Goal: Transaction & Acquisition: Book appointment/travel/reservation

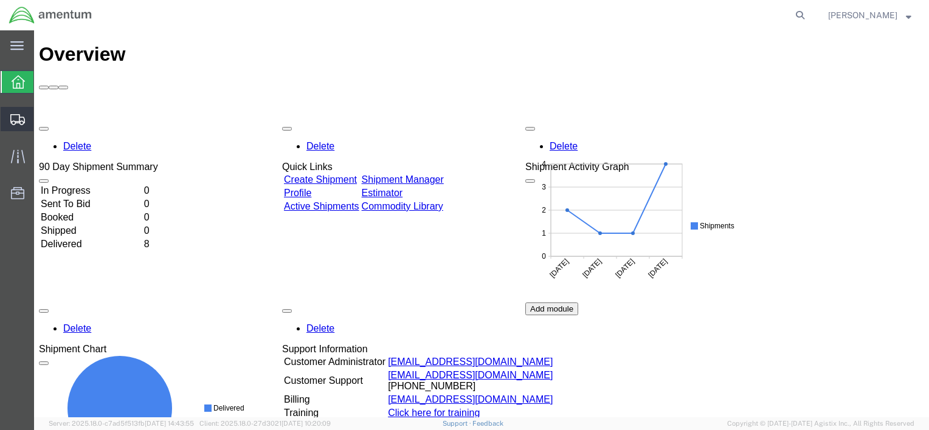
click at [0, 0] on span "Create from Template" at bounding box center [0, 0] width 0 height 0
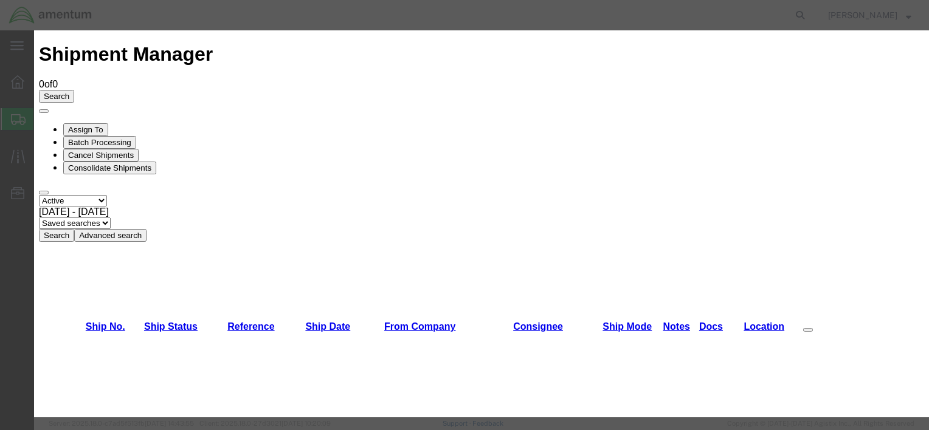
scroll to position [669, 0]
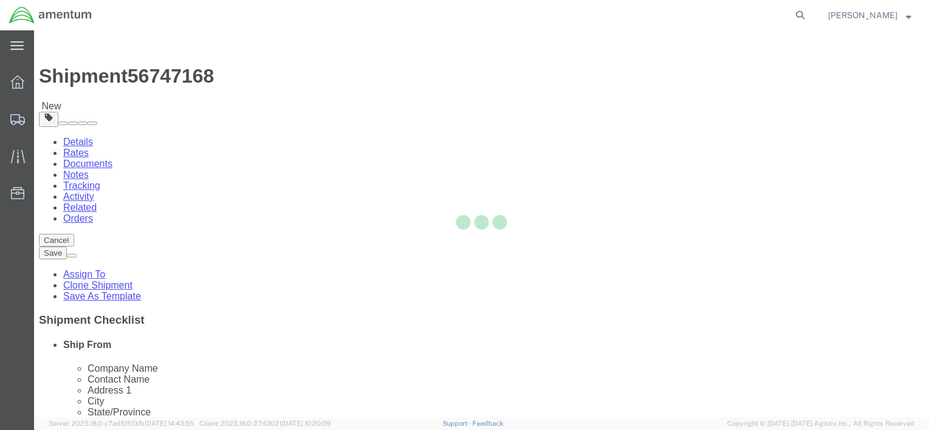
select select
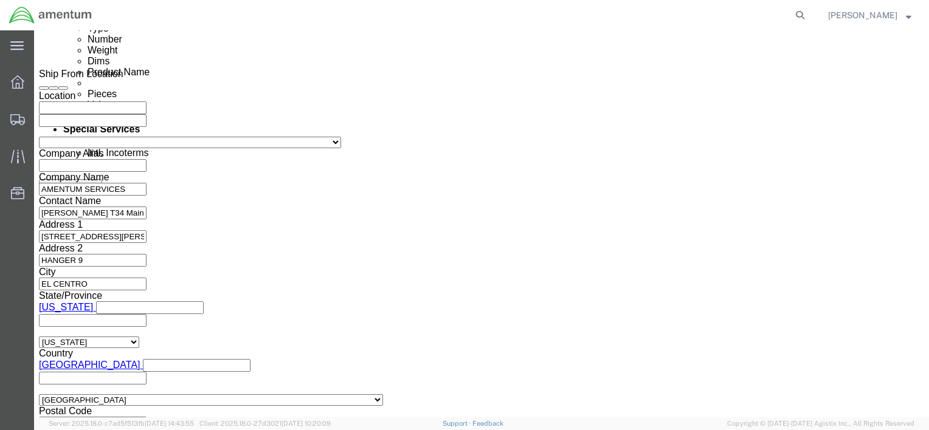
scroll to position [729, 0]
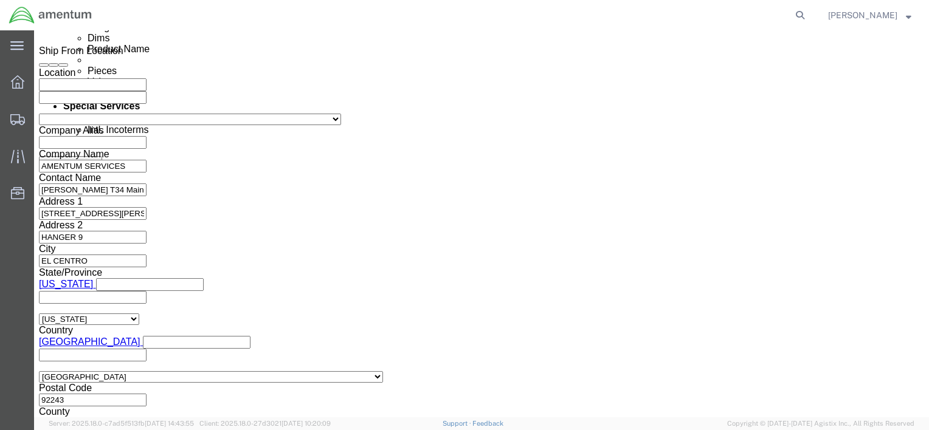
click div "[DATE] 11:00 AM"
click button
click icon
click div
click div "Shipment Information Package Information Special Services Loading Routing"
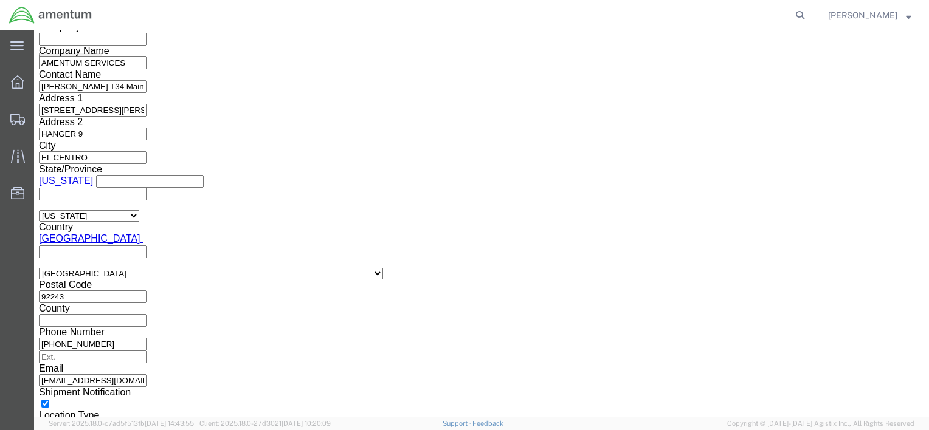
scroll to position [893, 0]
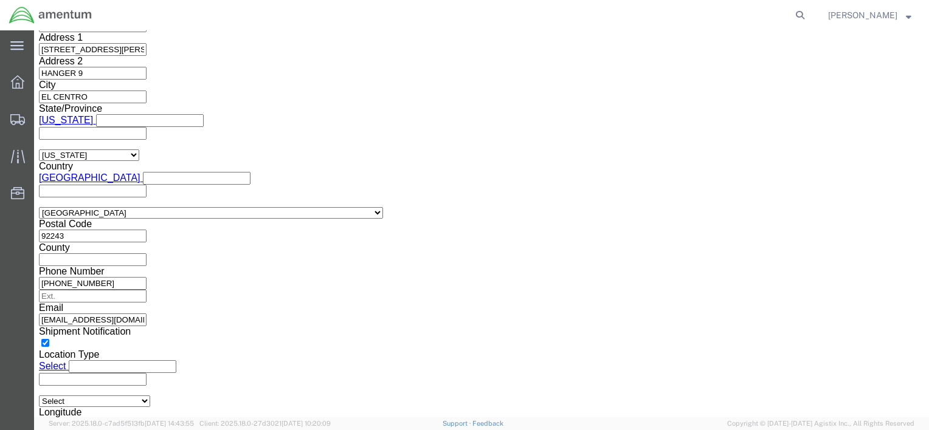
click button "Continue"
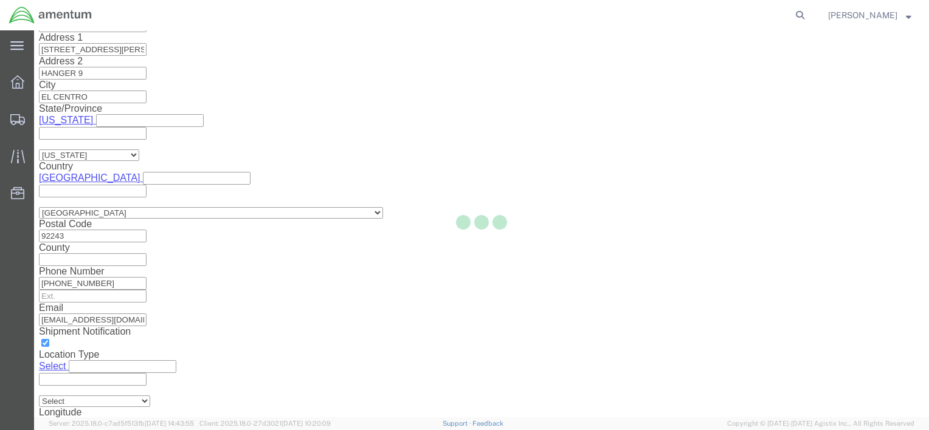
scroll to position [86, 0]
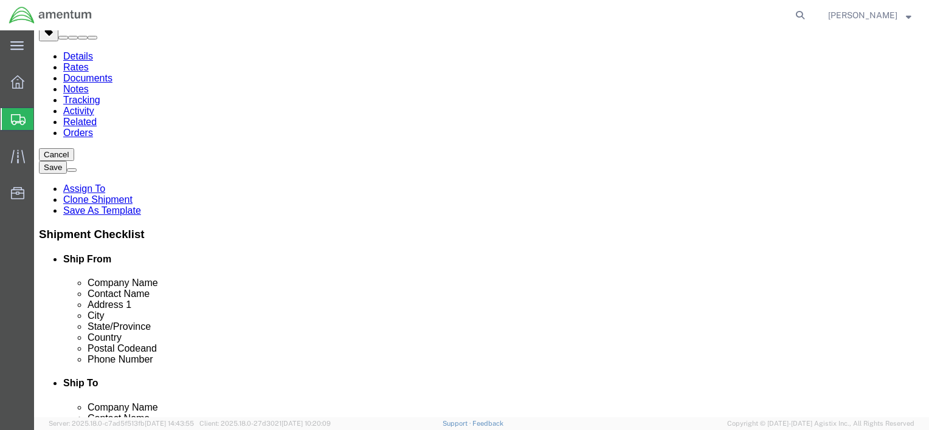
drag, startPoint x: 156, startPoint y: 194, endPoint x: 91, endPoint y: 199, distance: 65.8
click div "Dimensions Length 12.00 x Width 12.00 x Height 8.00 Select cm ft in"
type input "21"
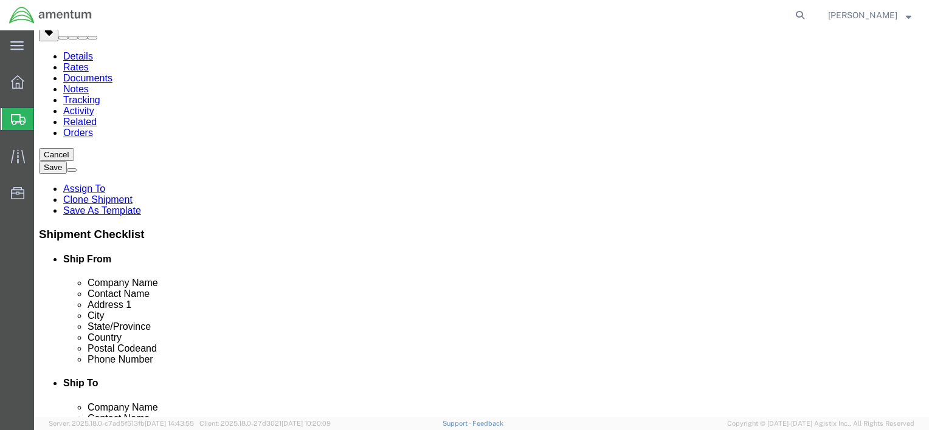
drag, startPoint x: 146, startPoint y: 217, endPoint x: 120, endPoint y: 218, distance: 25.5
click div "3.00 Select kgs lbs"
type input "63"
click icon
click div "Package Content # 1 1 x Cardboard Box(es) Package Type Select Bale(s) Basket(s)…"
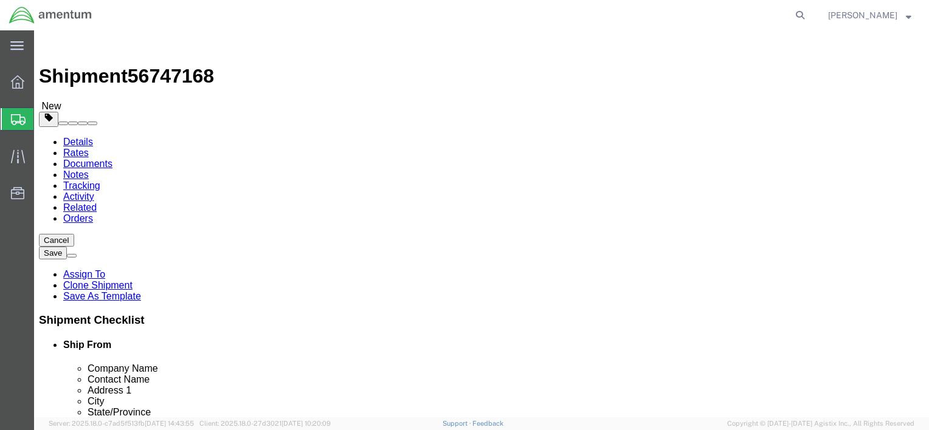
scroll to position [107, 0]
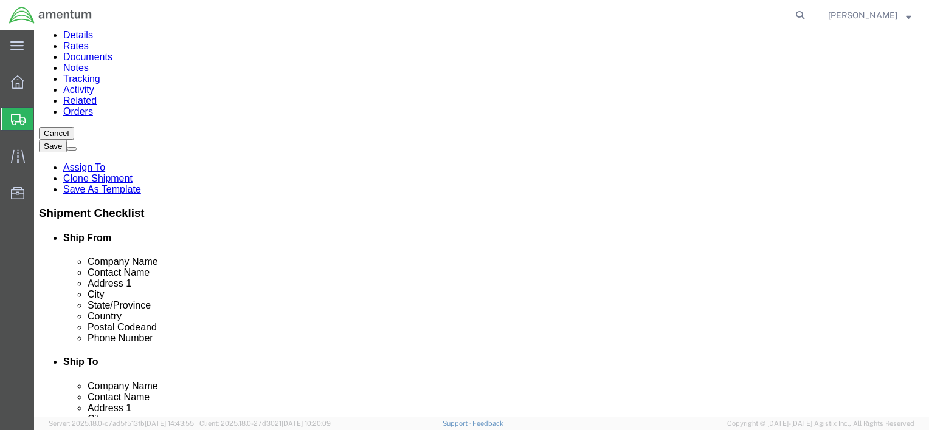
click p "ACCELEROMETER INDICATORS"
click icon
click p "ACCELEROMETER INDICATORS"
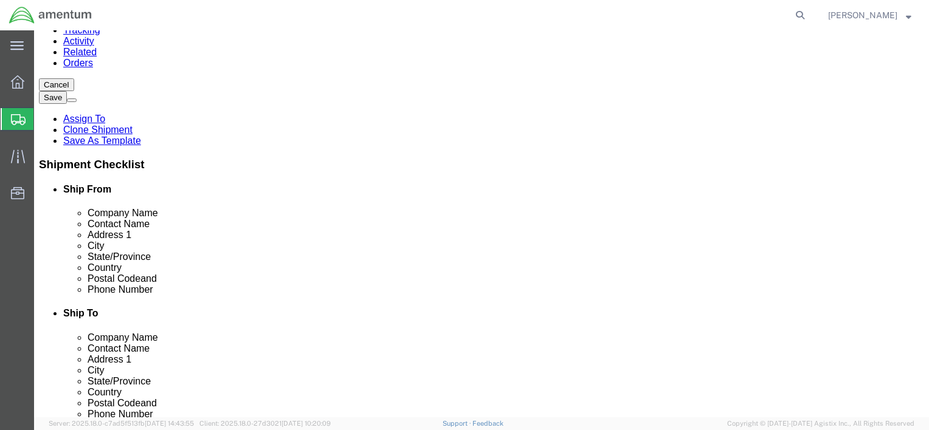
click icon
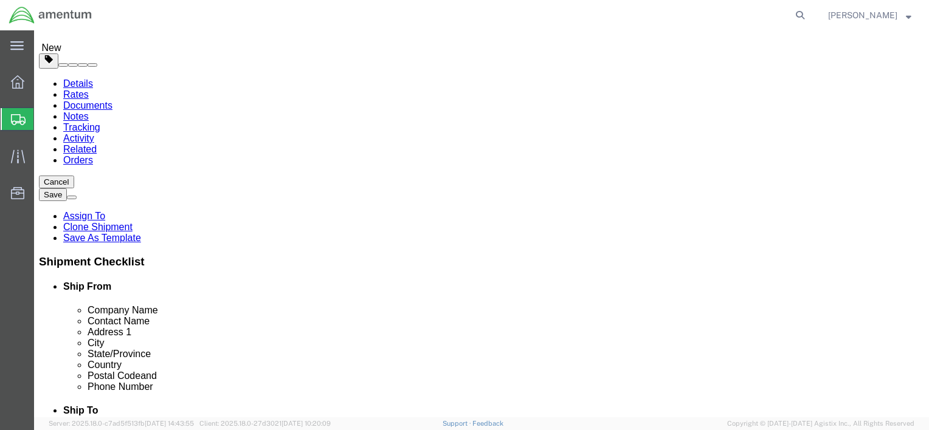
scroll to position [107, 0]
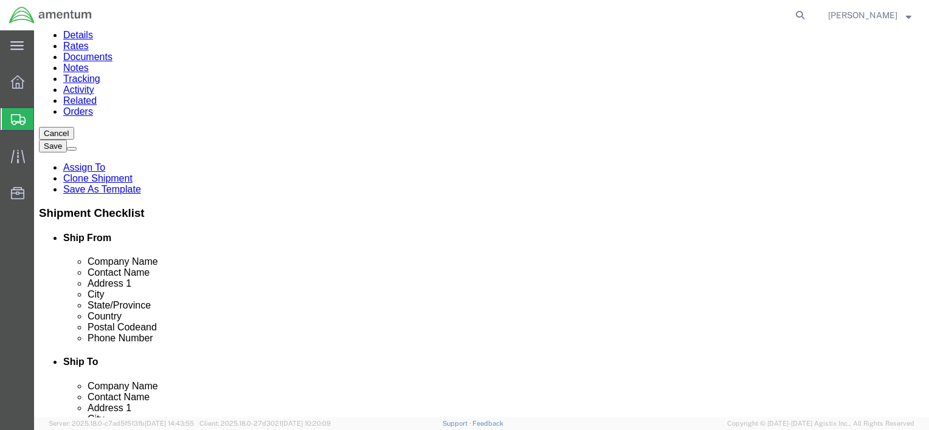
click p "ACCELEROMETER INDICATORS"
click icon
click dd "2.00 Each"
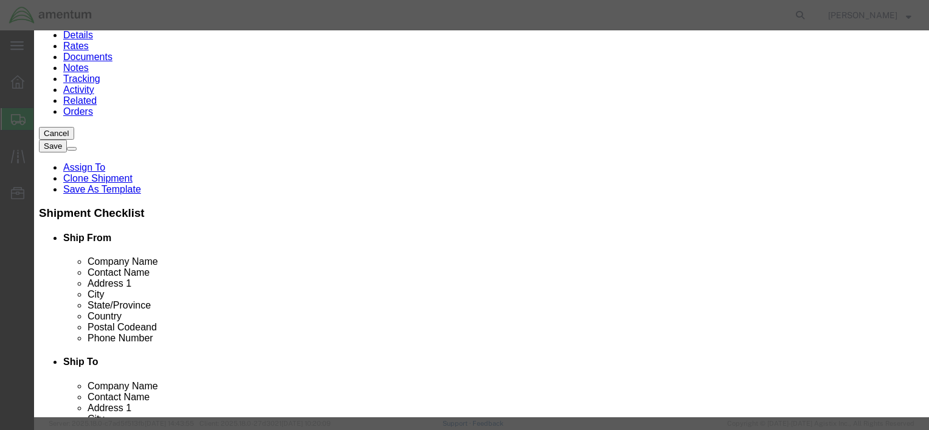
drag, startPoint x: 376, startPoint y: 93, endPoint x: 196, endPoint y: 103, distance: 180.2
click div "Product Name ACCELEROMETER INDICATORS Pieces 2.00 Select Bag Barrels 100Board F…"
type input "h"
type input "HOT SECTION TOOL KIT"
drag, startPoint x: 253, startPoint y: 118, endPoint x: 223, endPoint y: 125, distance: 30.5
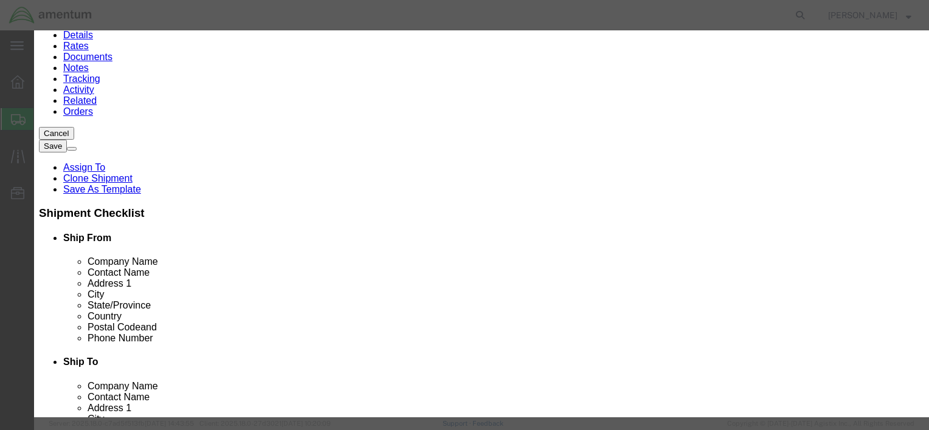
click div "Product Name HOT SECTION TOOL KIT Pieces 2.00 Select Bag Barrels 100Board Feet …"
type input "3"
drag, startPoint x: 267, startPoint y: 138, endPoint x: 229, endPoint y: 142, distance: 39.1
click div "1500"
type input "15000"
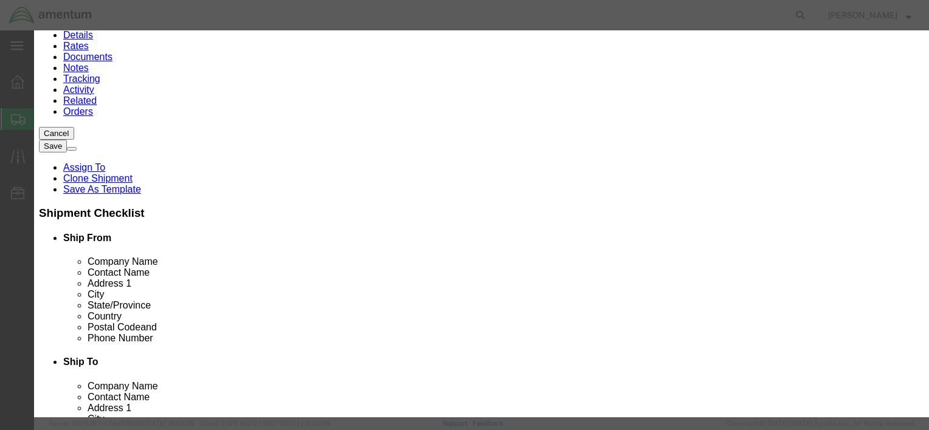
click button "Save & Close"
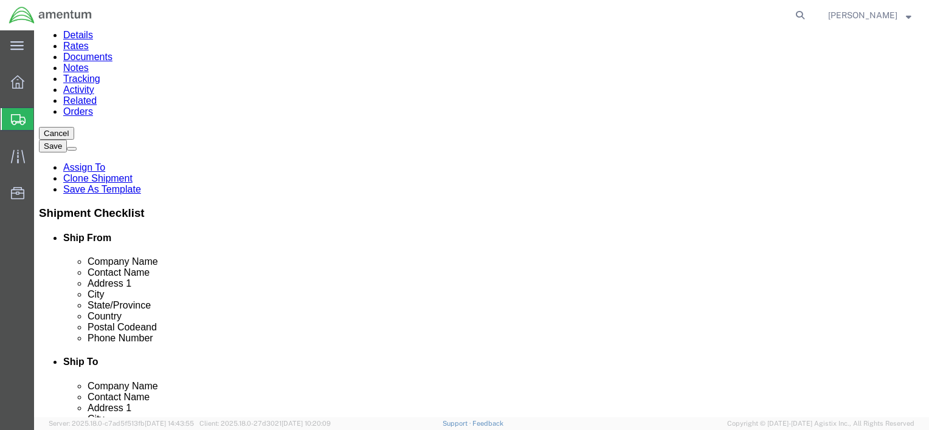
scroll to position [156, 0]
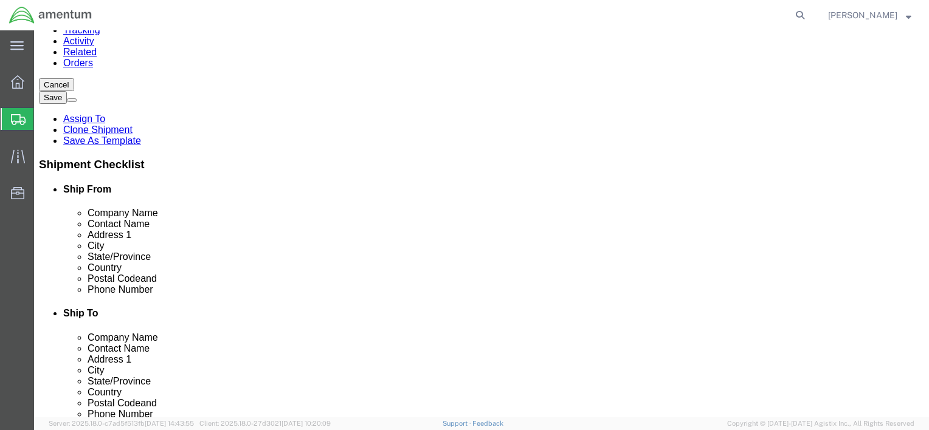
click button "Rate Shipment"
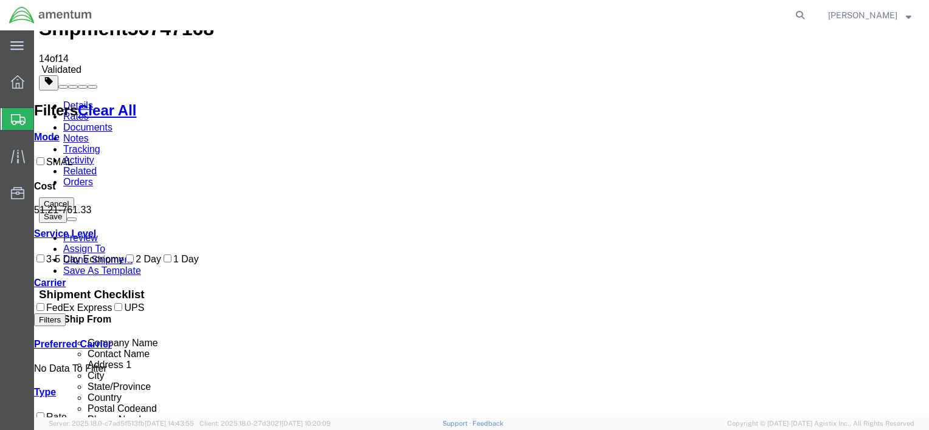
scroll to position [61, 0]
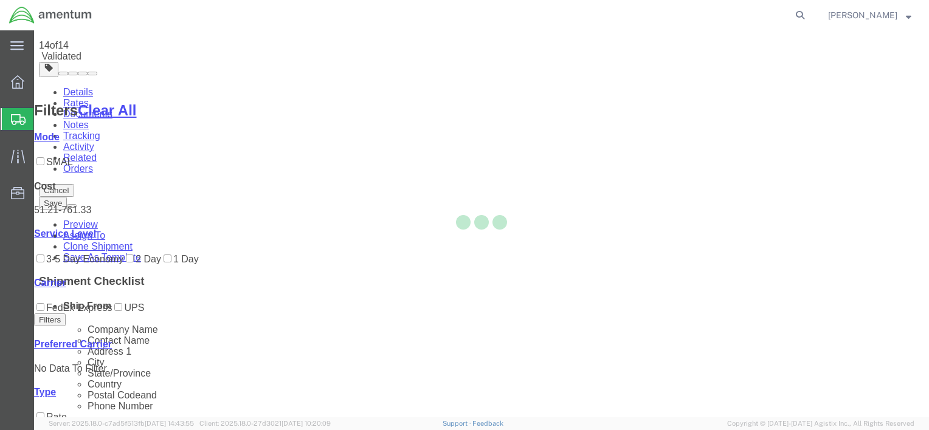
scroll to position [0, 0]
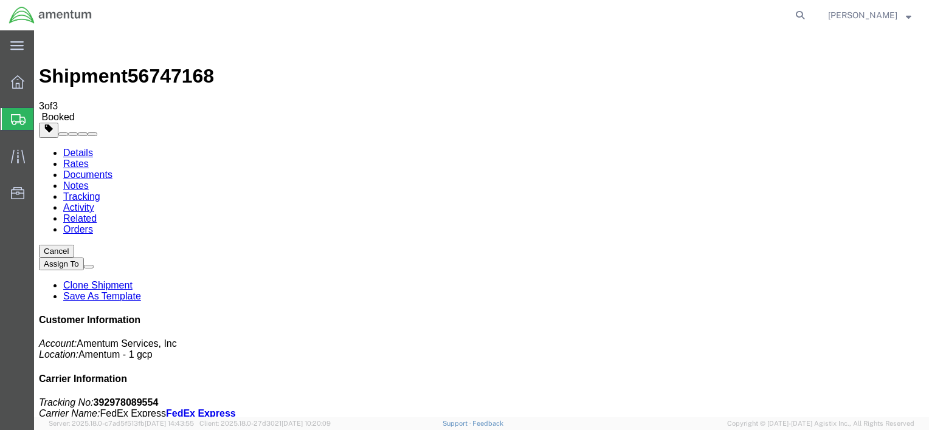
drag, startPoint x: 379, startPoint y: 217, endPoint x: 388, endPoint y: 241, distance: 25.2
